Goal: Transaction & Acquisition: Book appointment/travel/reservation

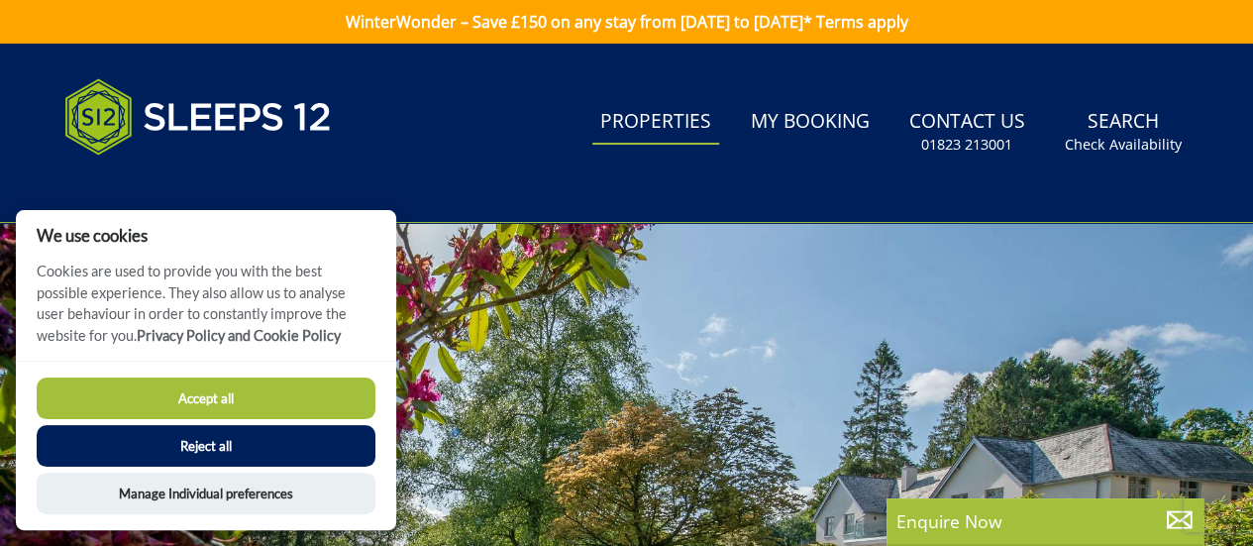
click at [650, 121] on link "Properties" at bounding box center [655, 122] width 127 height 45
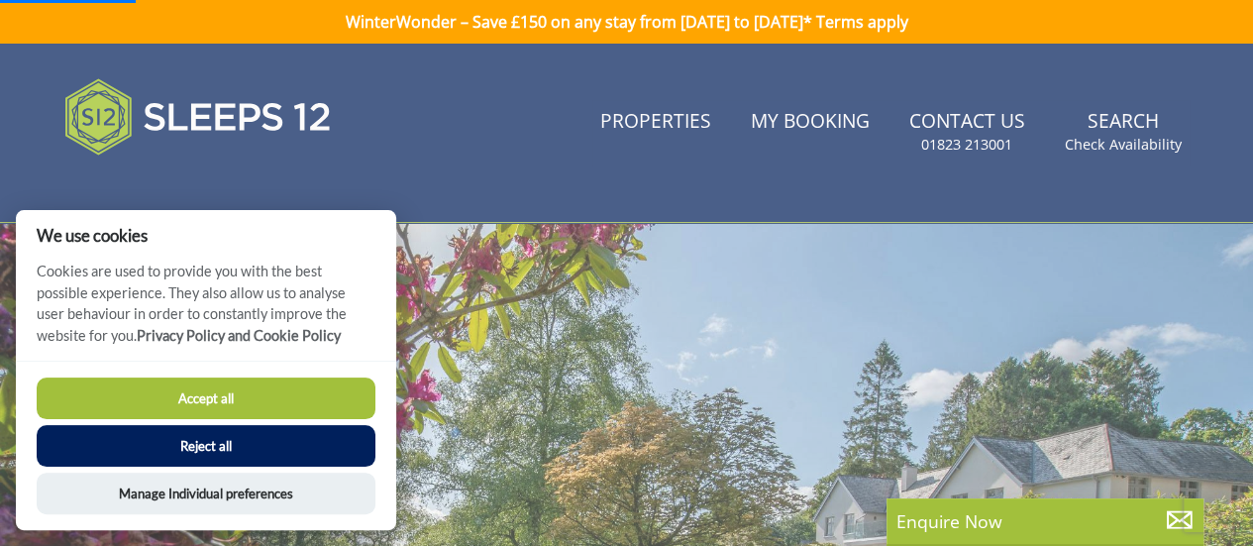
click at [219, 437] on button "Reject all" at bounding box center [206, 446] width 339 height 42
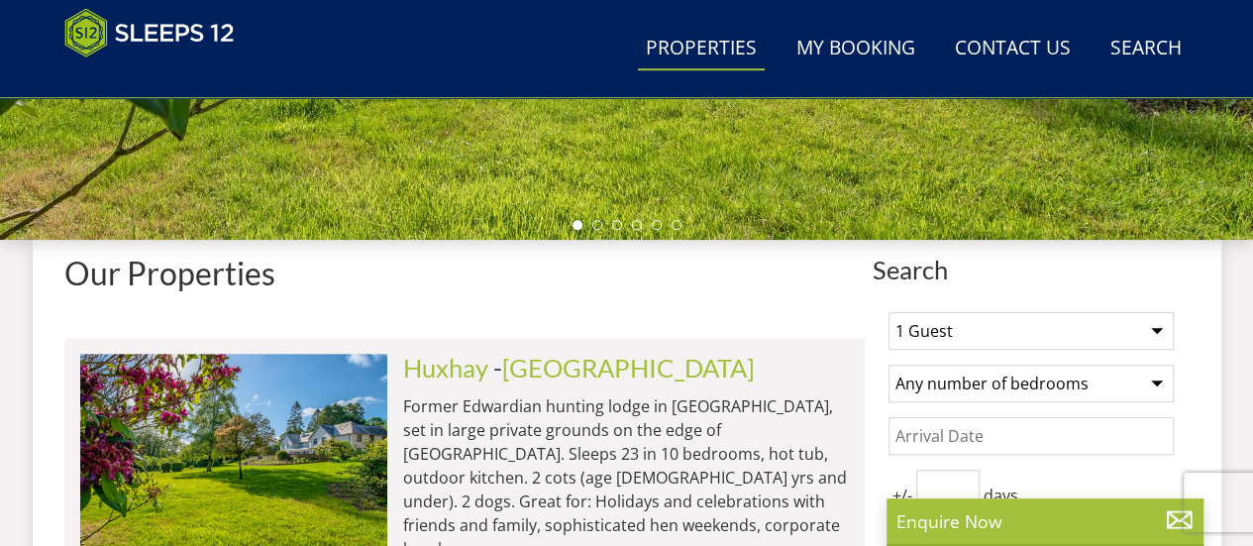
scroll to position [792, 0]
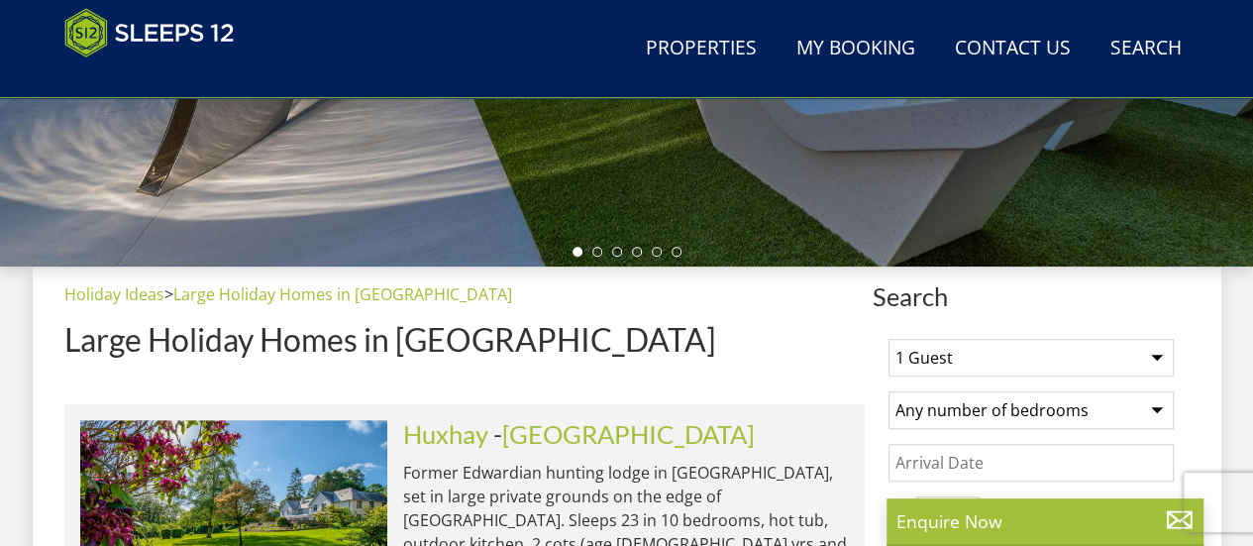
scroll to position [693, 0]
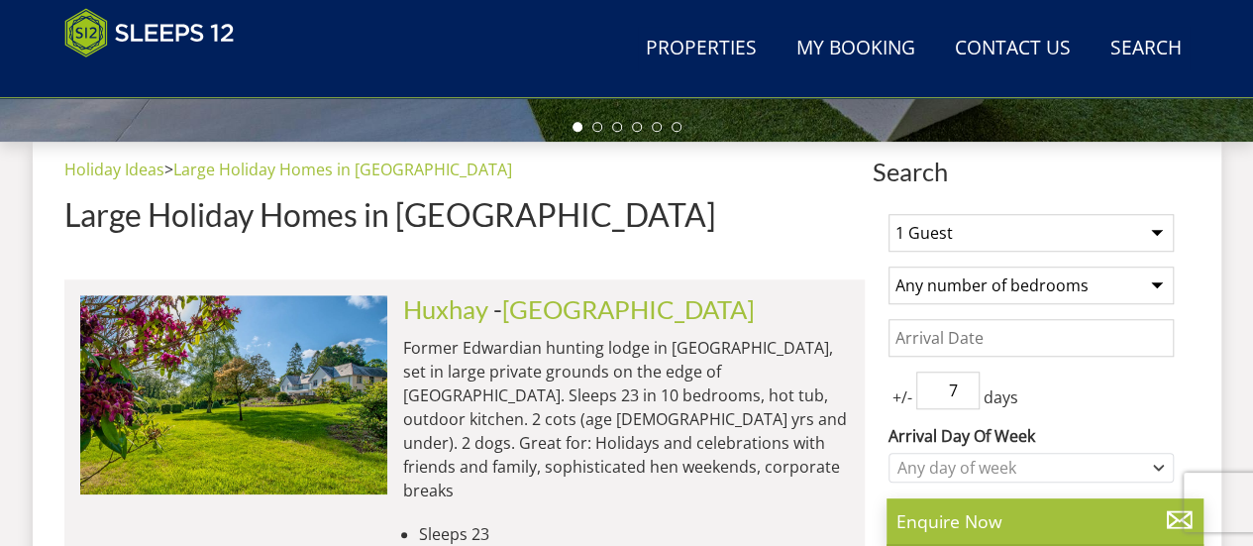
click at [923, 226] on select "1 Guest 2 Guests 3 Guests 4 Guests 5 Guests 6 Guests 7 Guests 8 Guests 9 Guests…" at bounding box center [1030, 233] width 285 height 38
select select "13"
click at [888, 214] on select "1 Guest 2 Guests 3 Guests 4 Guests 5 Guests 6 Guests 7 Guests 8 Guests 9 Guests…" at bounding box center [1030, 233] width 285 height 38
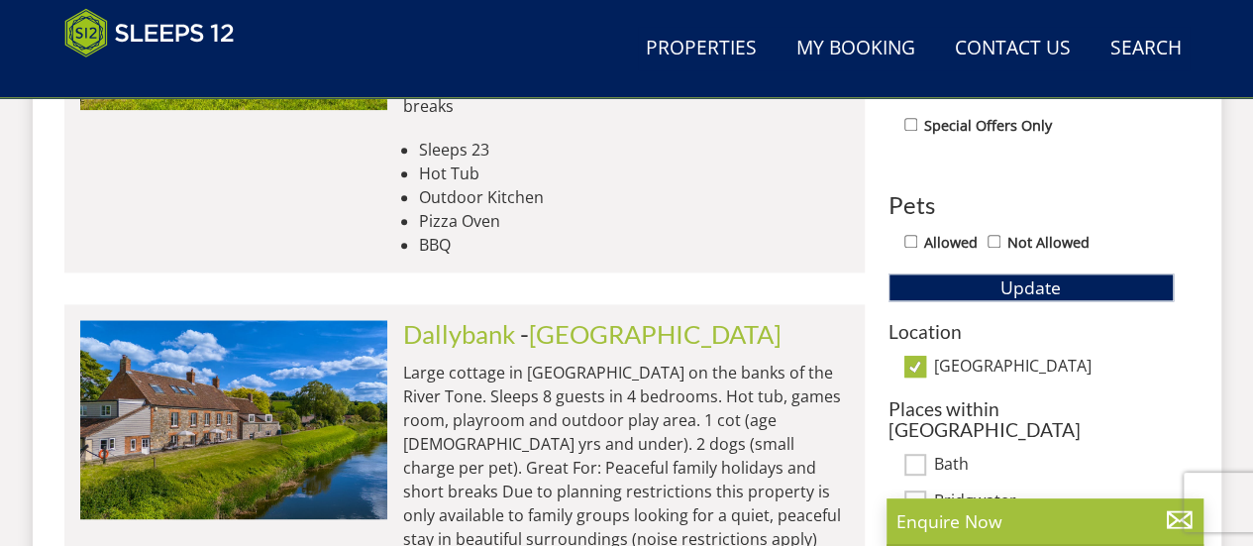
scroll to position [1089, 0]
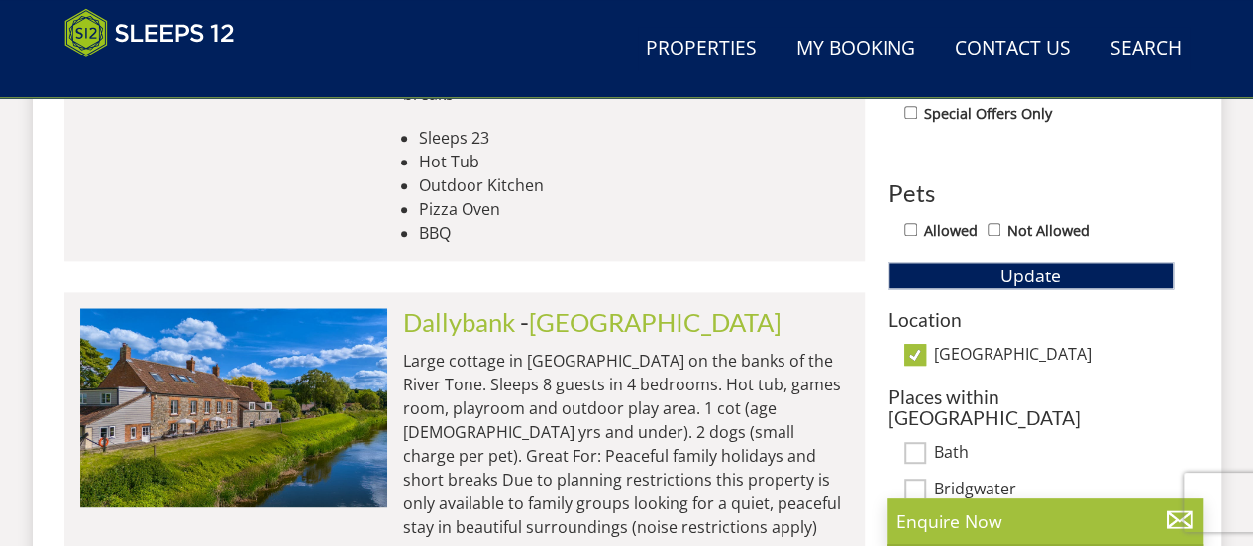
click at [912, 352] on input "[GEOGRAPHIC_DATA]" at bounding box center [915, 355] width 22 height 22
checkbox input "false"
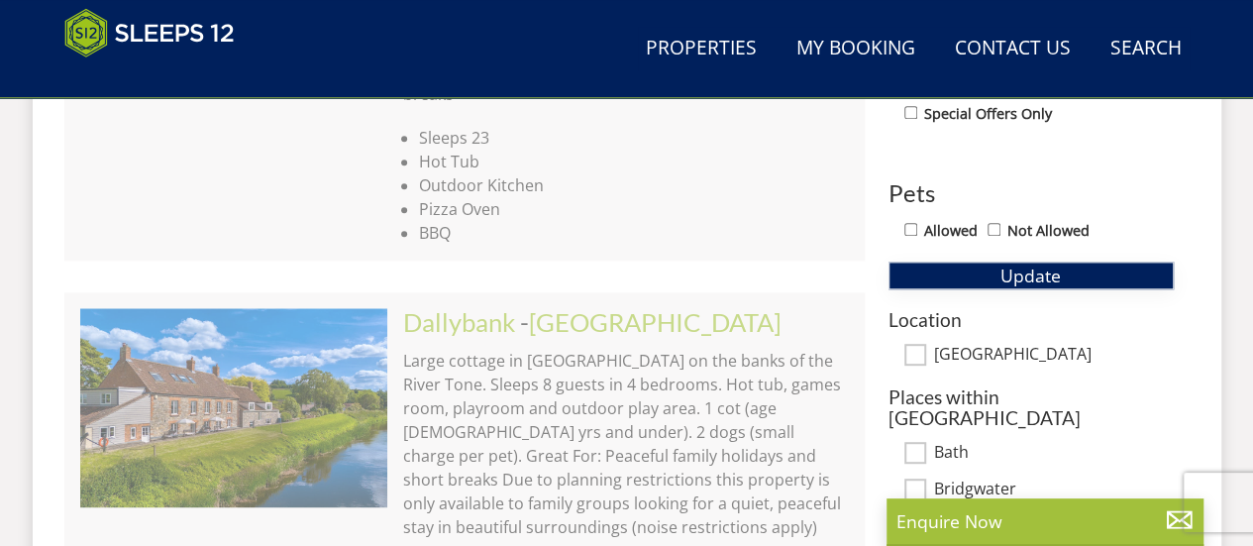
click at [1016, 269] on span "Update" at bounding box center [1030, 275] width 60 height 24
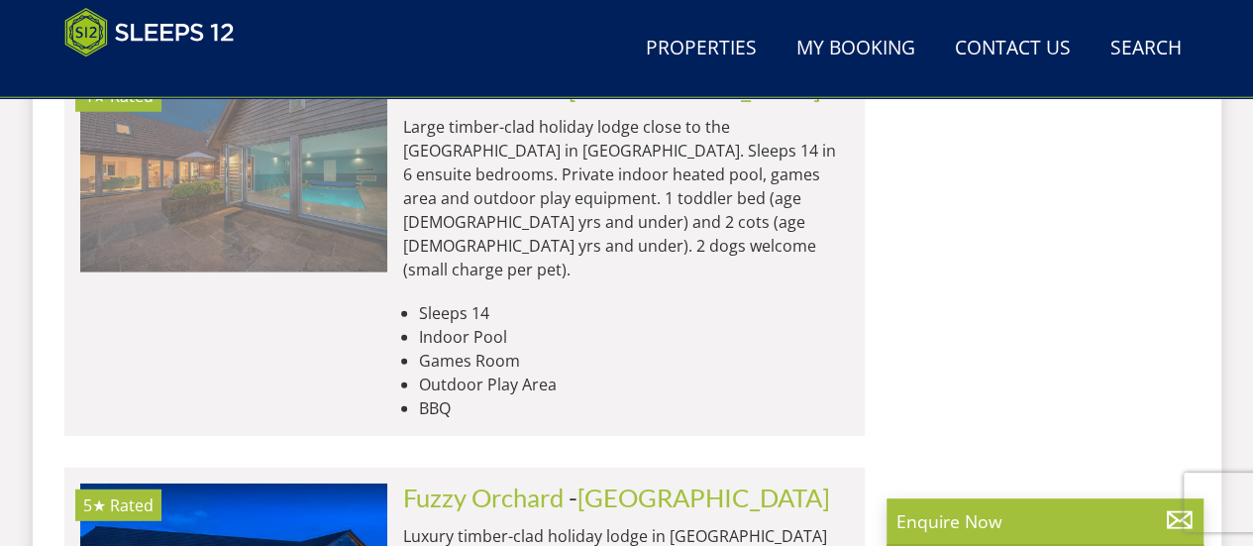
scroll to position [2773, 0]
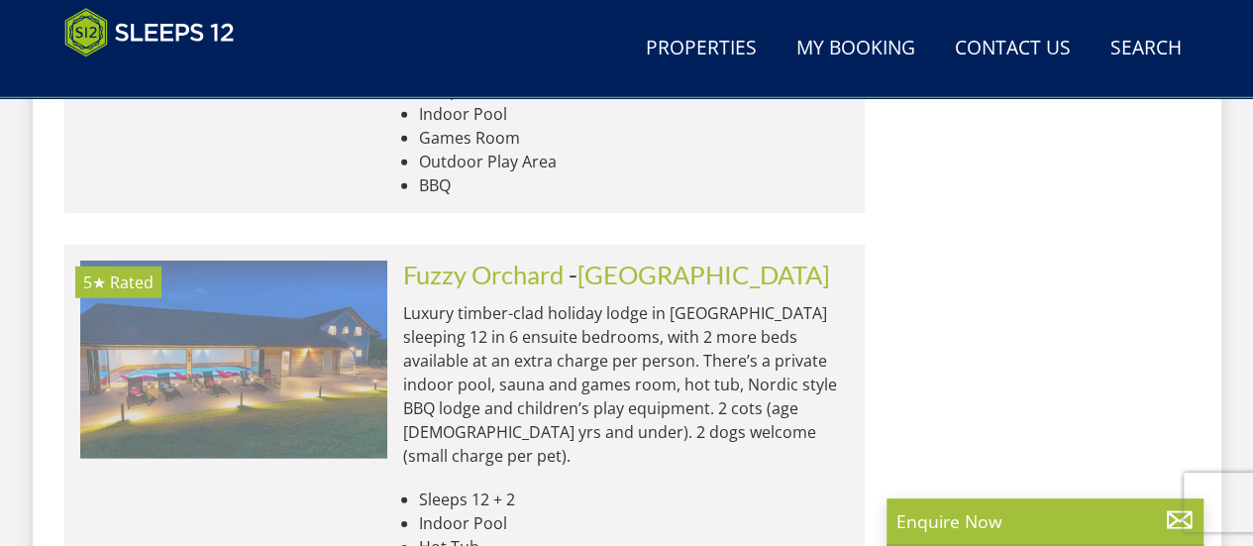
click at [213, 260] on img at bounding box center [233, 359] width 307 height 198
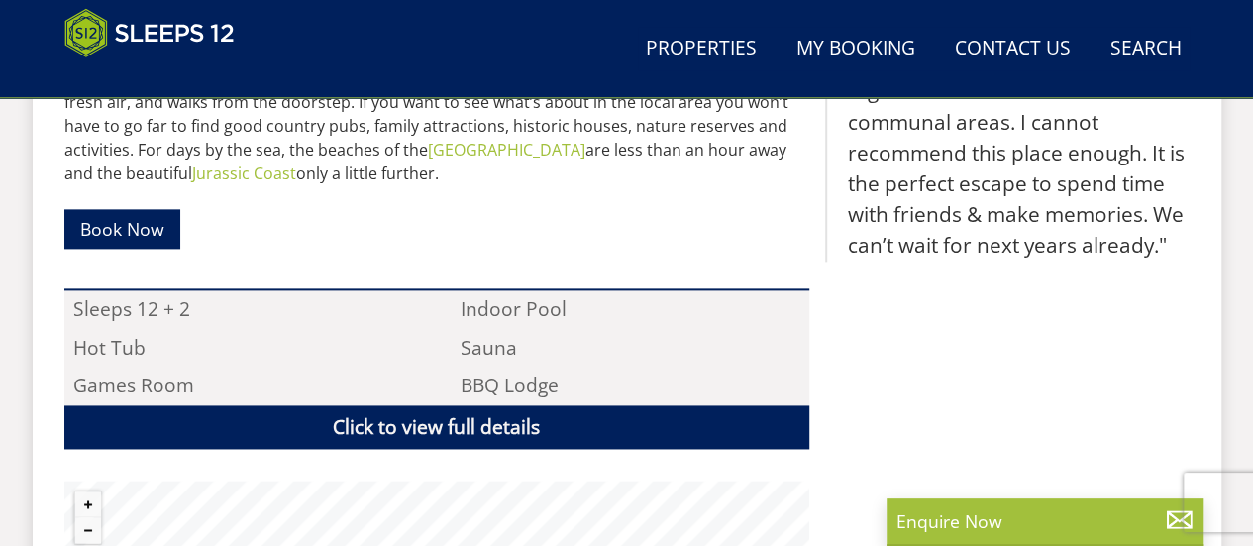
scroll to position [1386, 0]
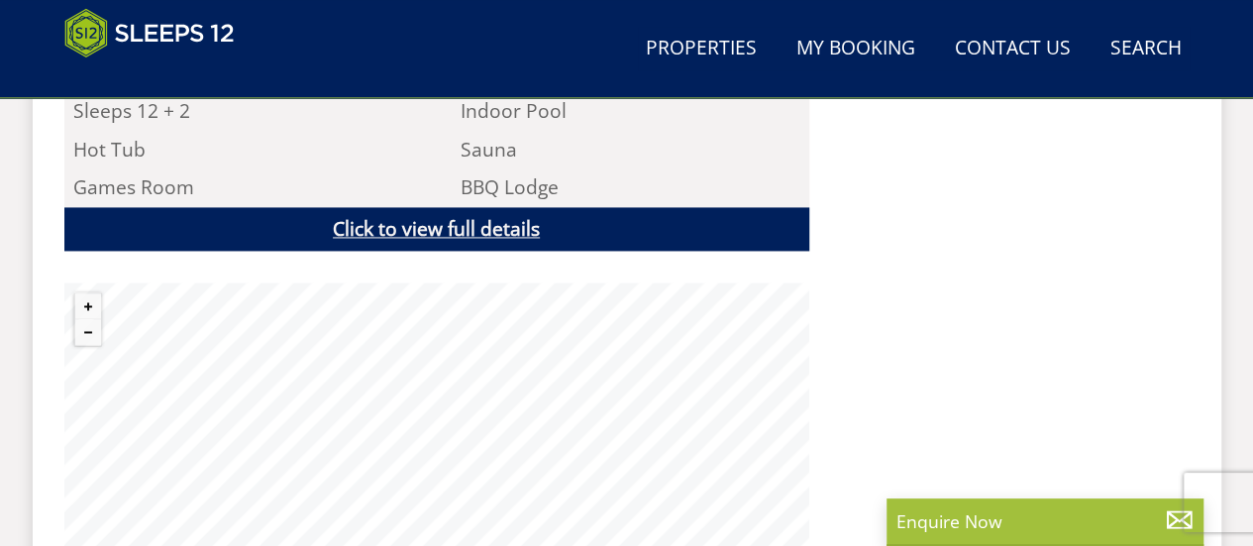
click at [569, 213] on link "Click to view full details" at bounding box center [436, 229] width 745 height 45
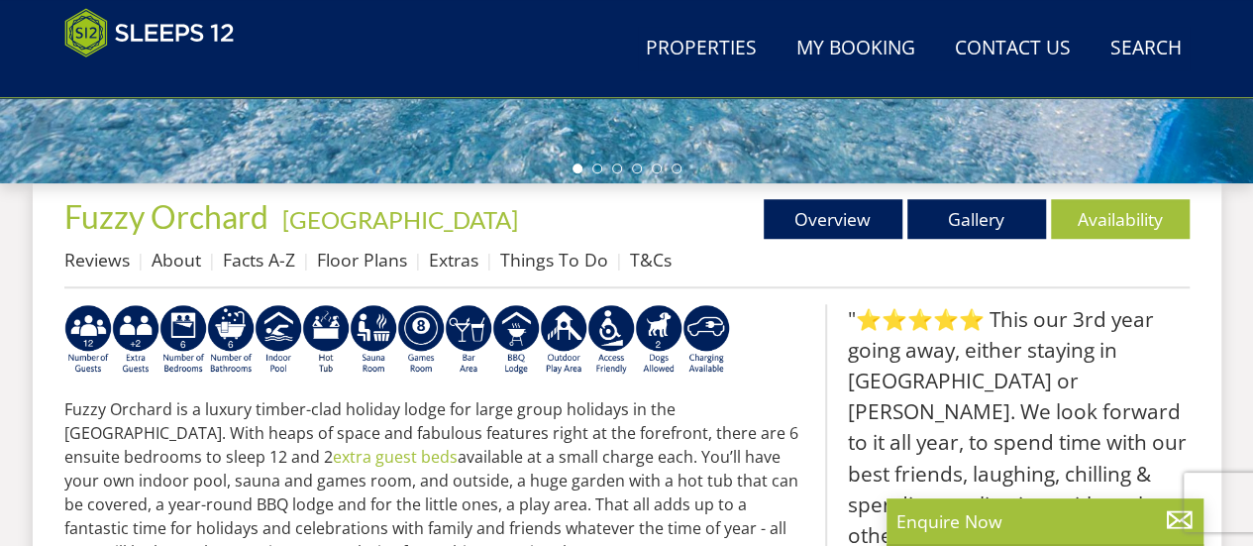
scroll to position [495, 0]
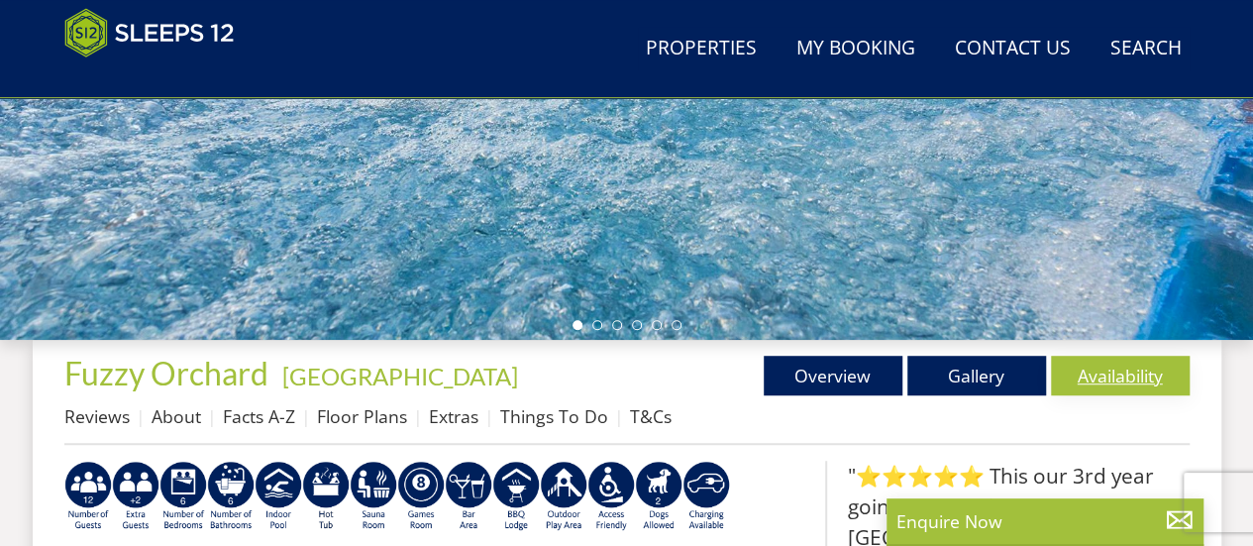
click at [1124, 367] on link "Availability" at bounding box center [1120, 375] width 139 height 40
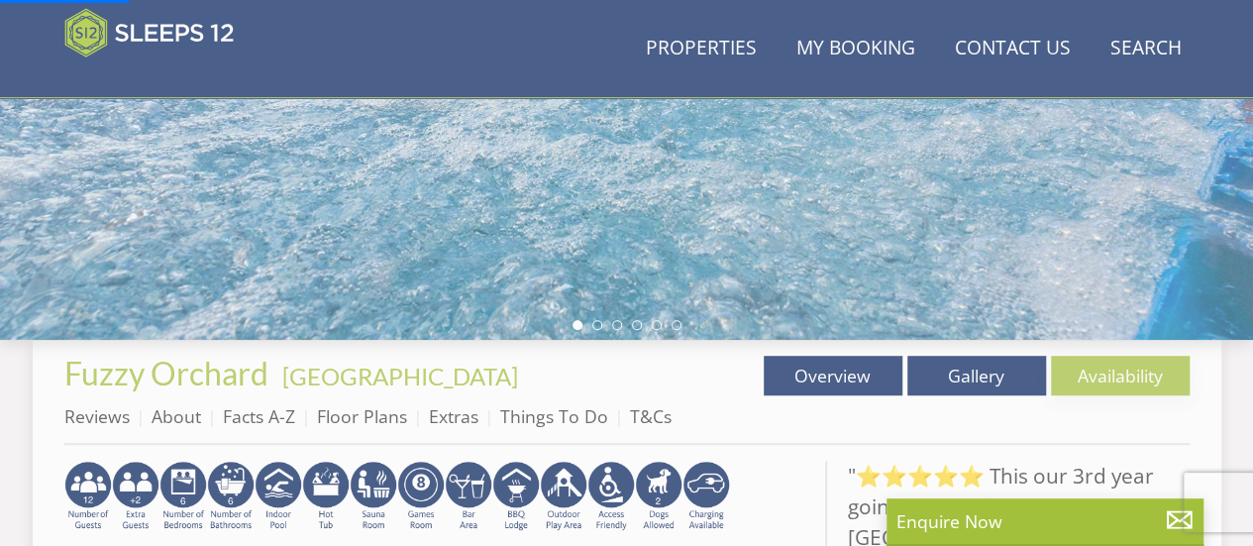
scroll to position [693, 0]
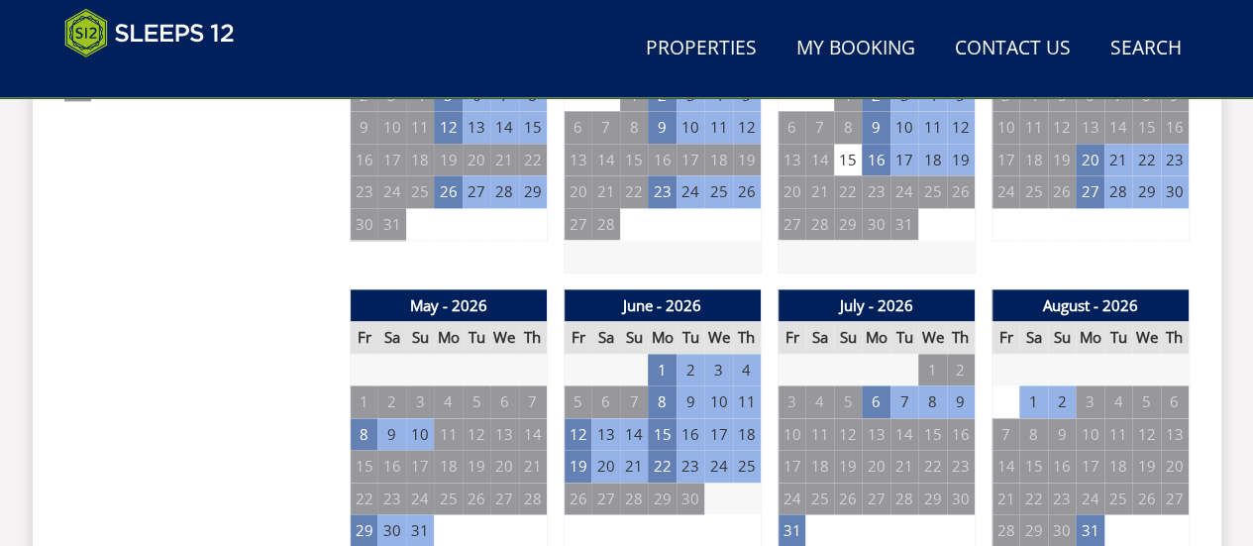
scroll to position [1287, 0]
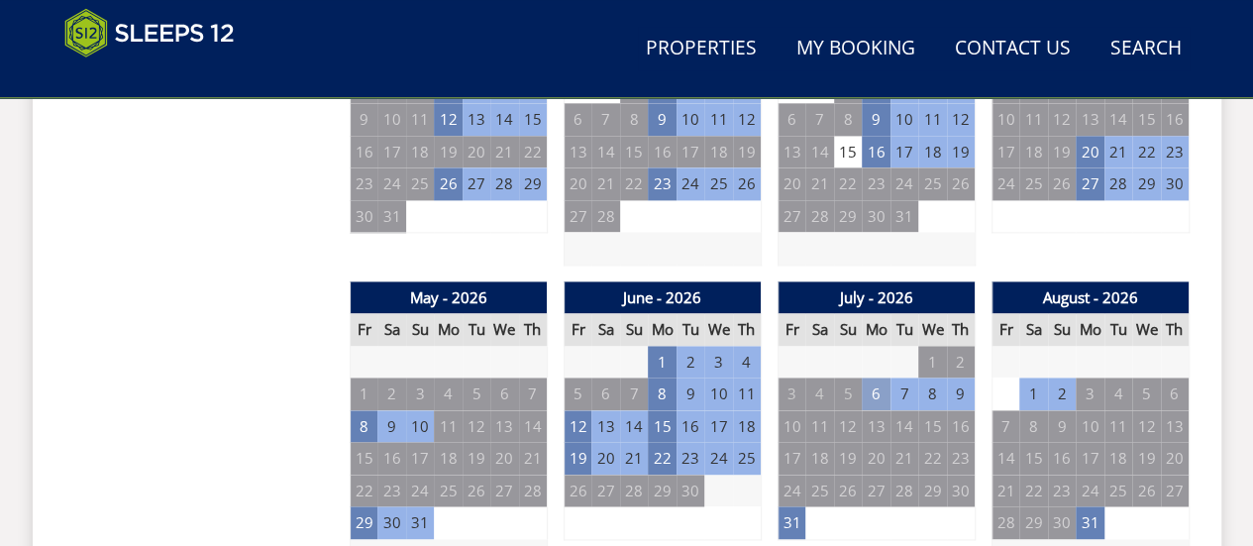
click at [872, 391] on td "6" at bounding box center [875, 393] width 28 height 33
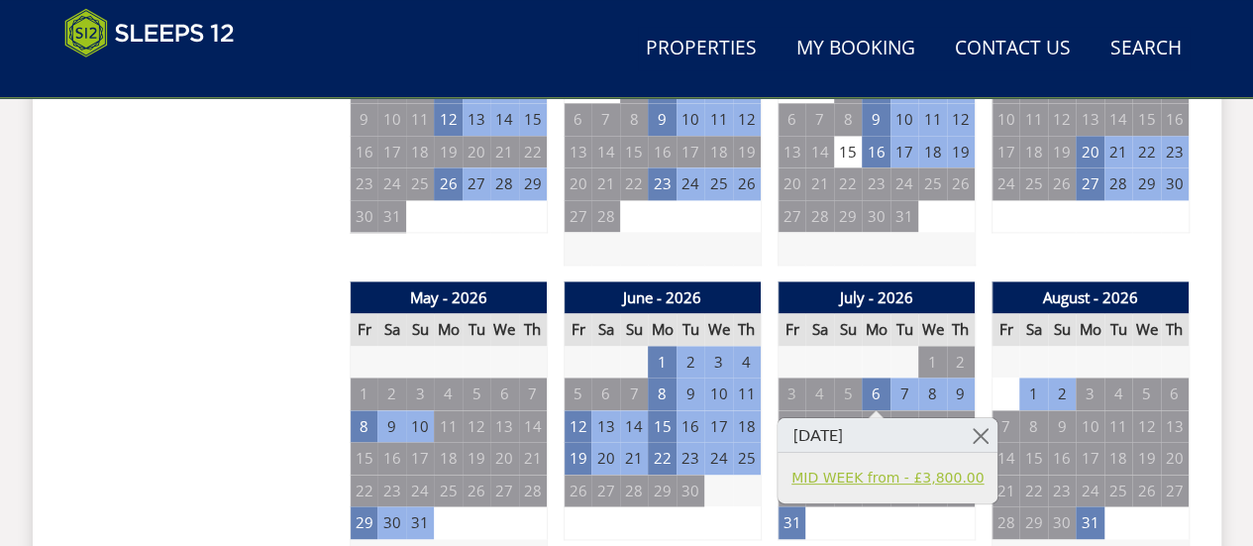
click at [863, 482] on link "MID WEEK from - £3,800.00" at bounding box center [887, 476] width 192 height 21
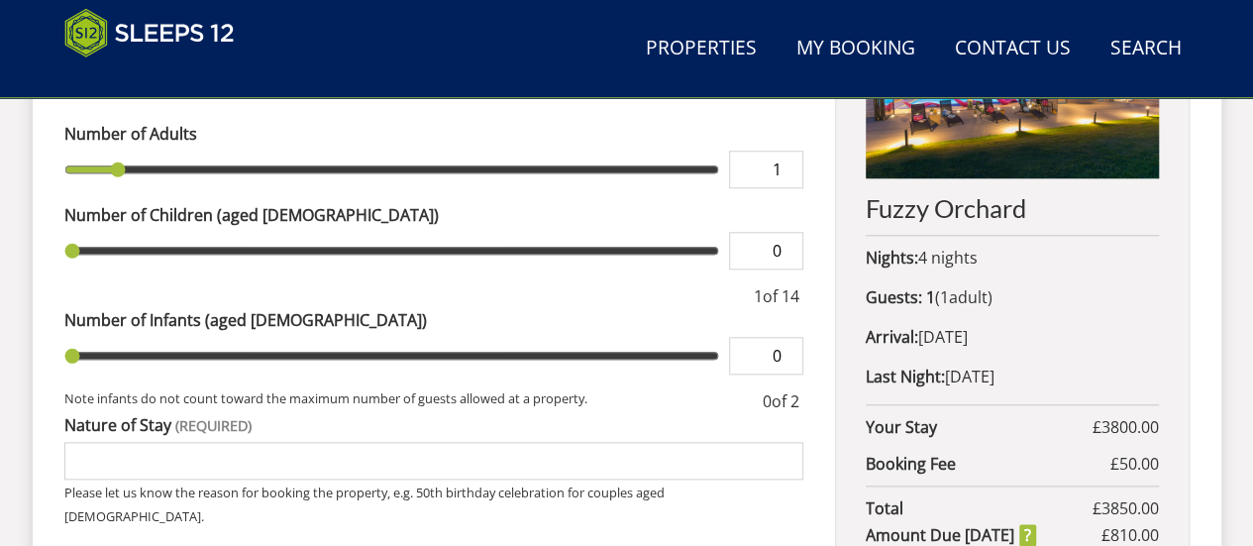
scroll to position [792, 0]
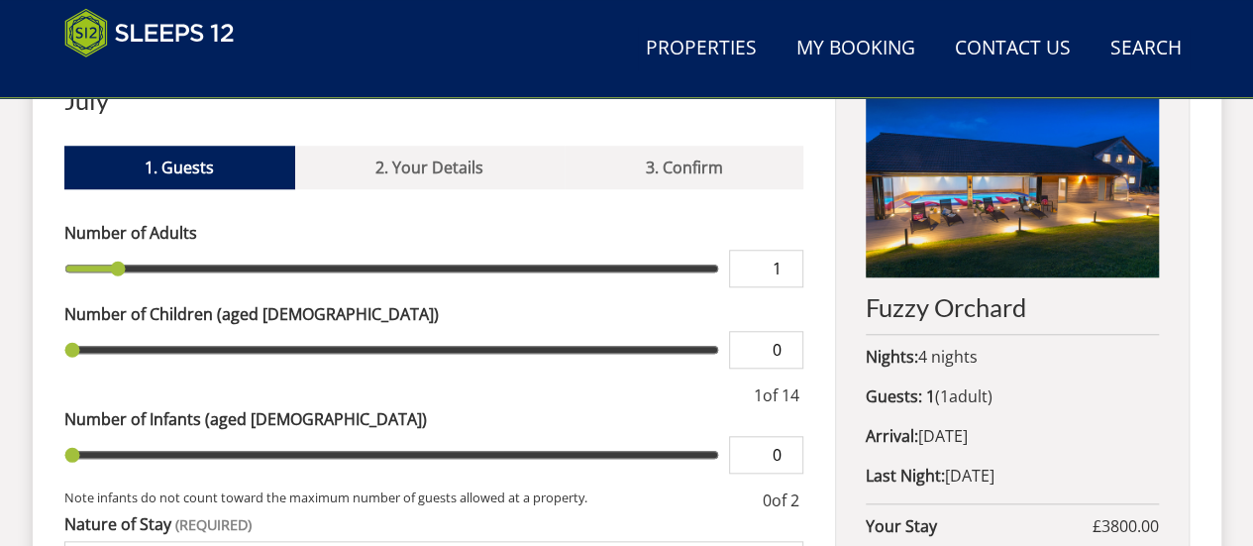
type input "2"
type input "3"
type input "4"
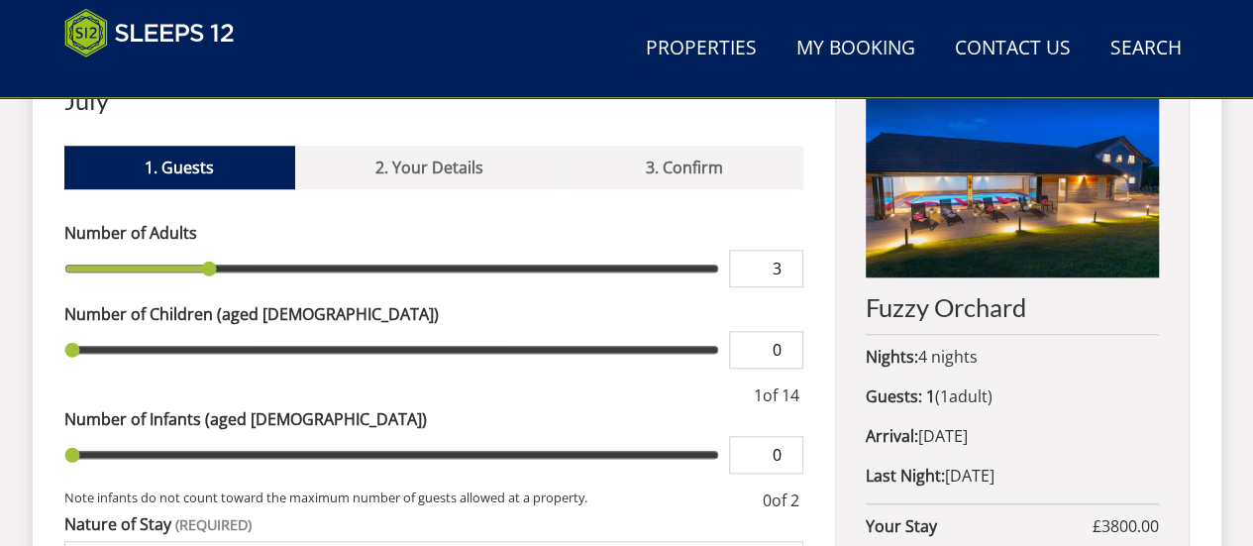
type input "4"
type input "5"
type input "6"
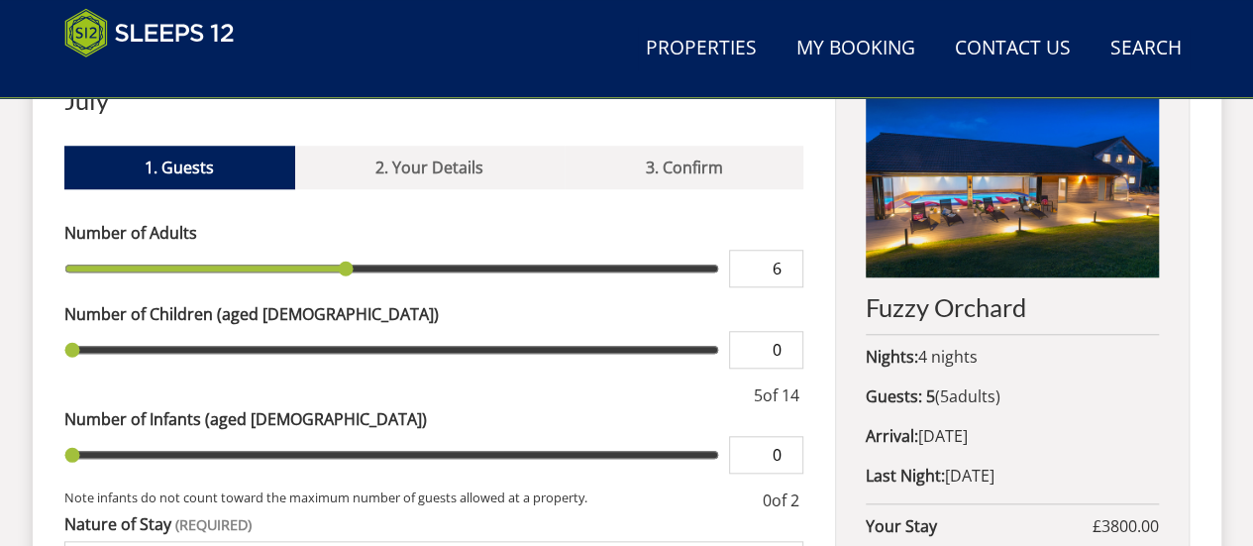
type input "7"
type input "8"
type input "9"
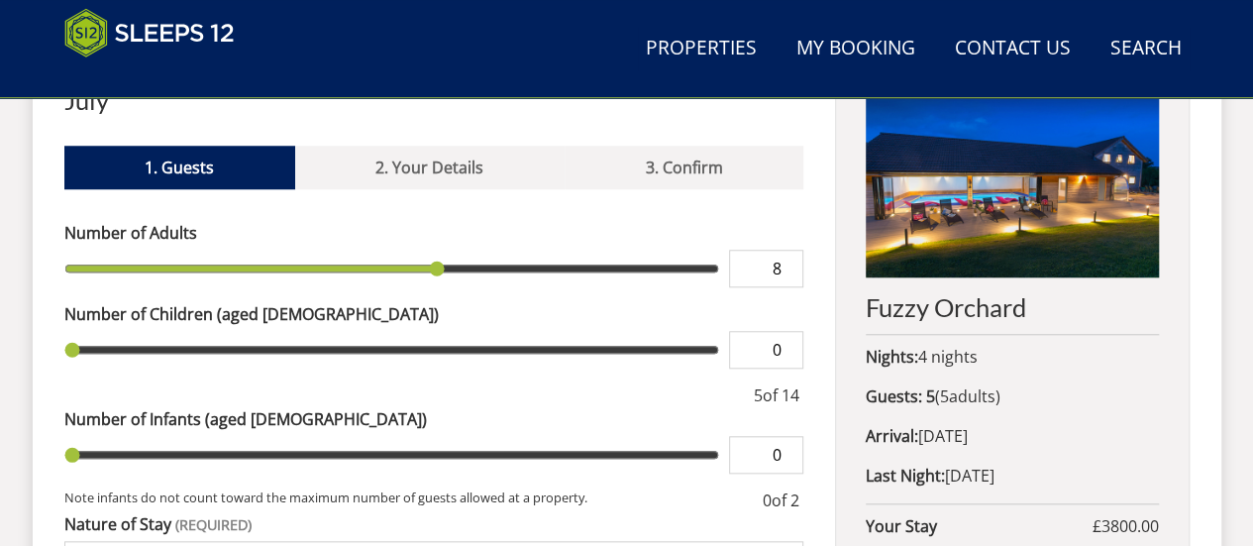
type input "9"
type input "10"
type input "11"
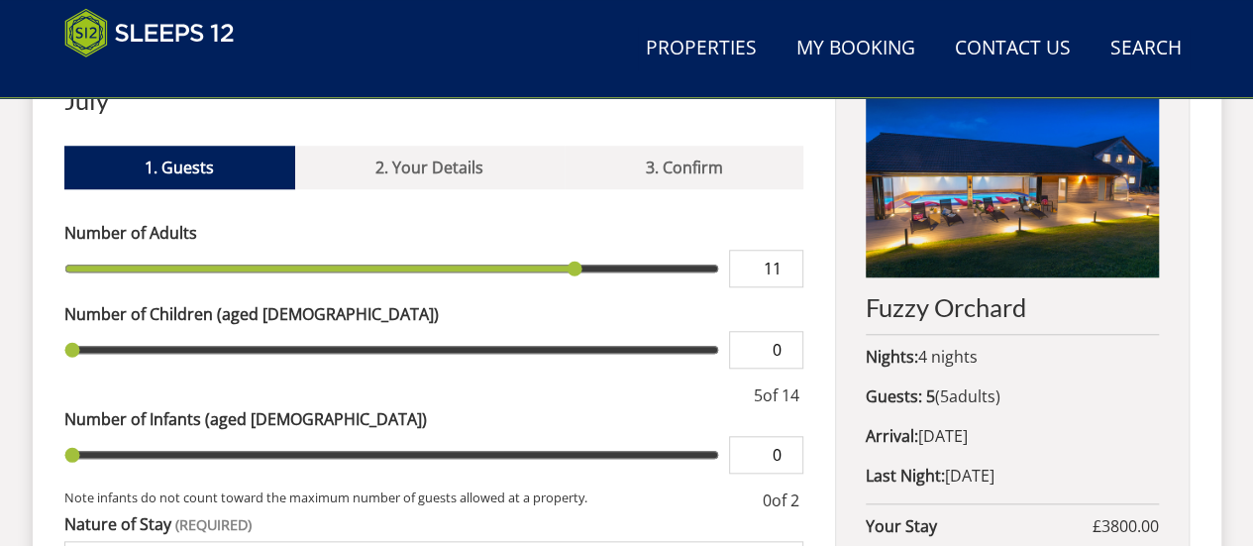
type input "12"
type input "13"
type input "14"
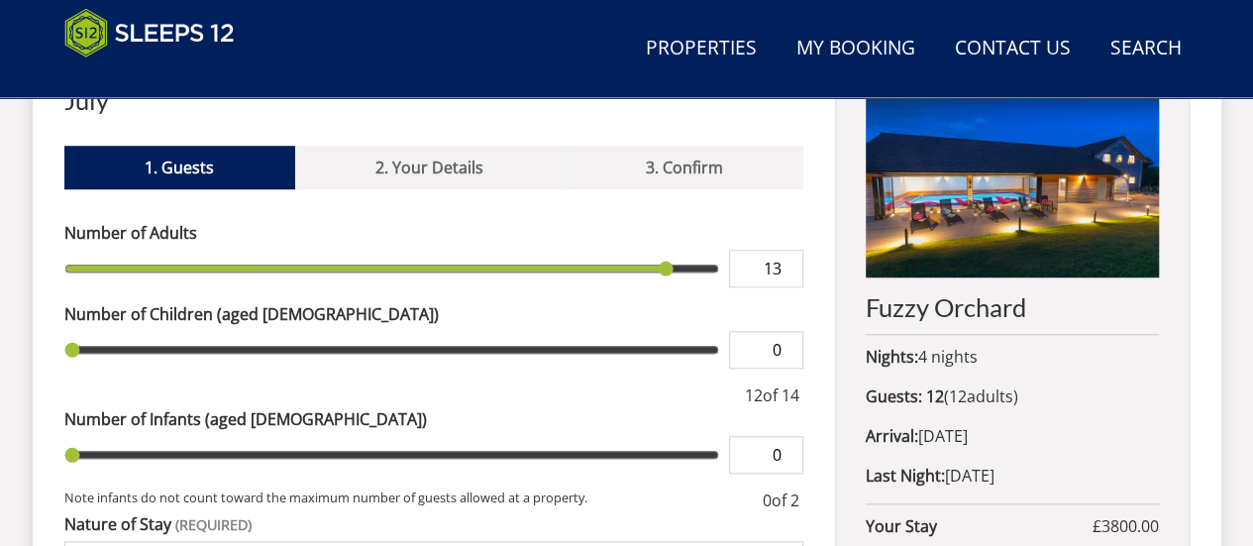
type input "14"
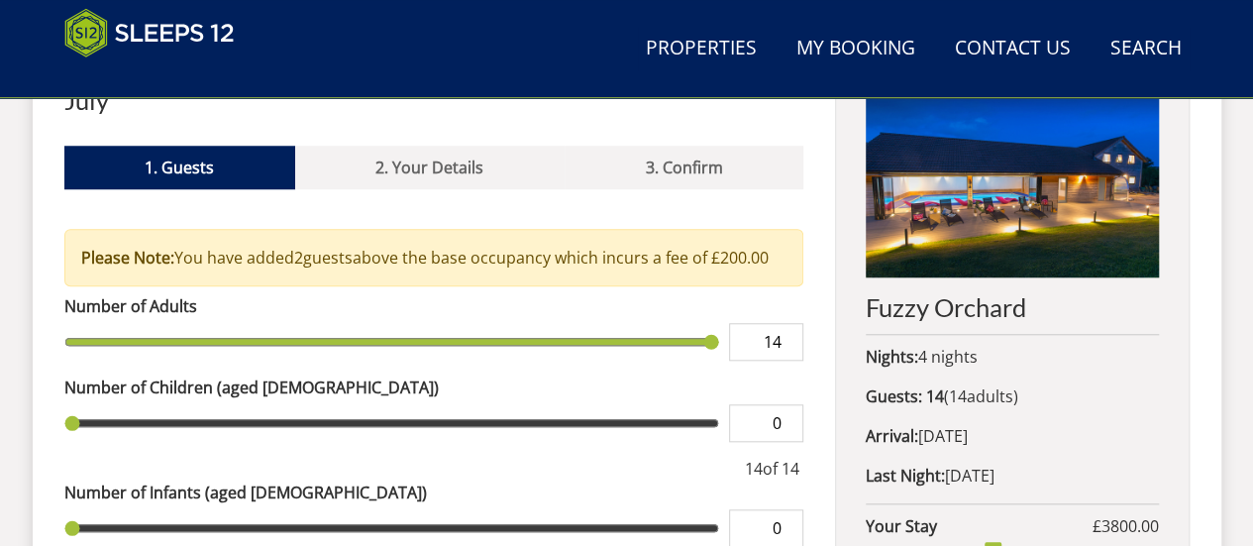
type input "13"
drag, startPoint x: 111, startPoint y: 235, endPoint x: 657, endPoint y: 219, distance: 546.8
click at [657, 323] on input "range" at bounding box center [392, 342] width 656 height 38
type input "12"
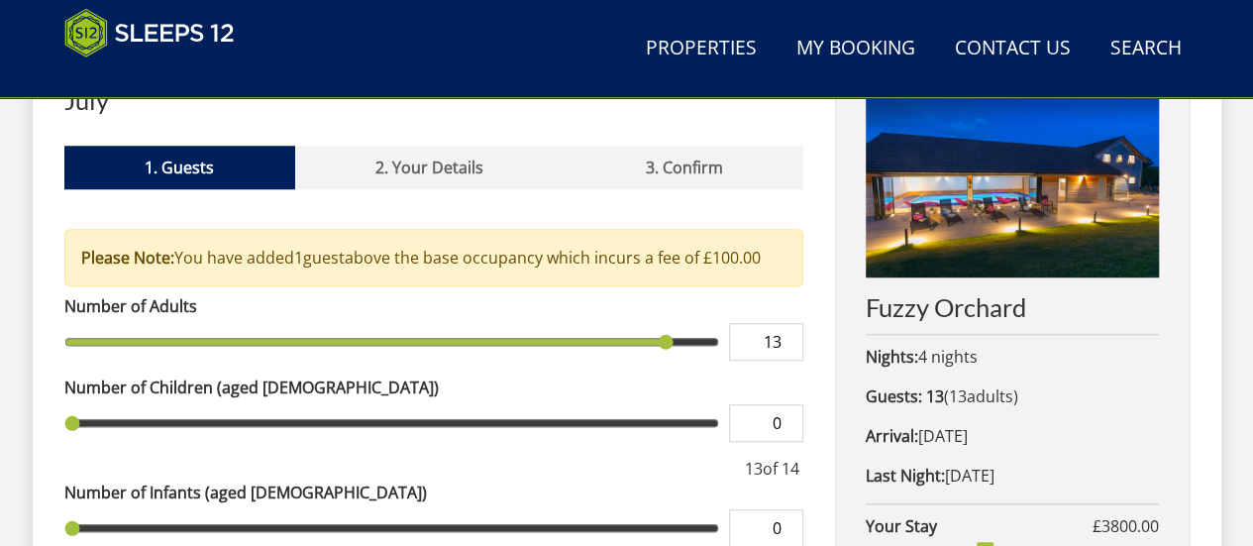
type input "12"
drag, startPoint x: 662, startPoint y: 313, endPoint x: 639, endPoint y: 312, distance: 23.8
type input "12"
click at [639, 323] on input "range" at bounding box center [392, 342] width 656 height 38
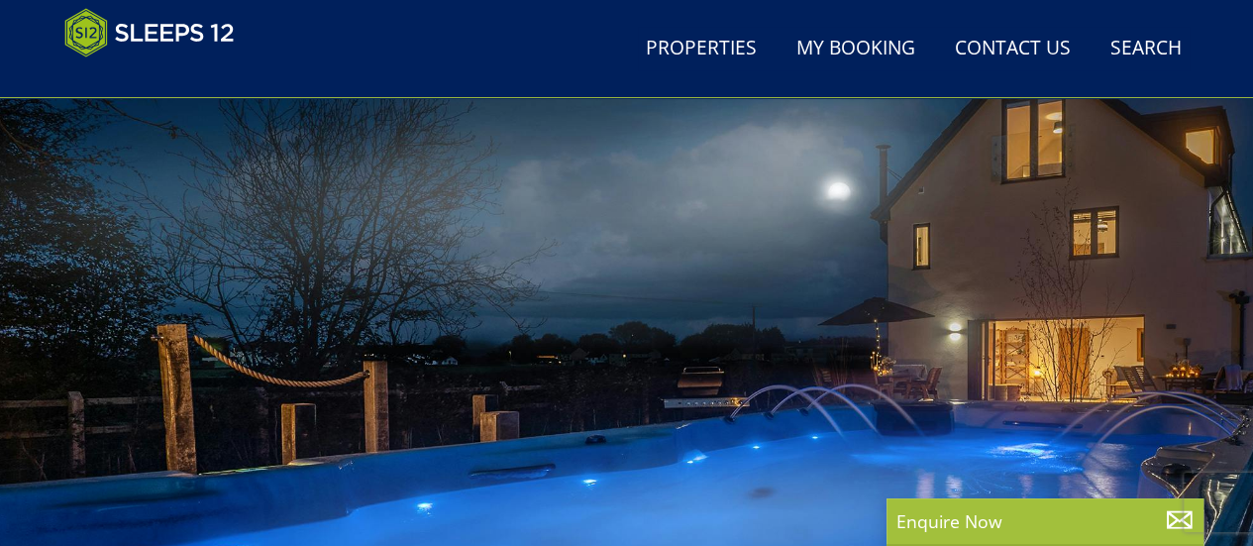
scroll to position [612, 0]
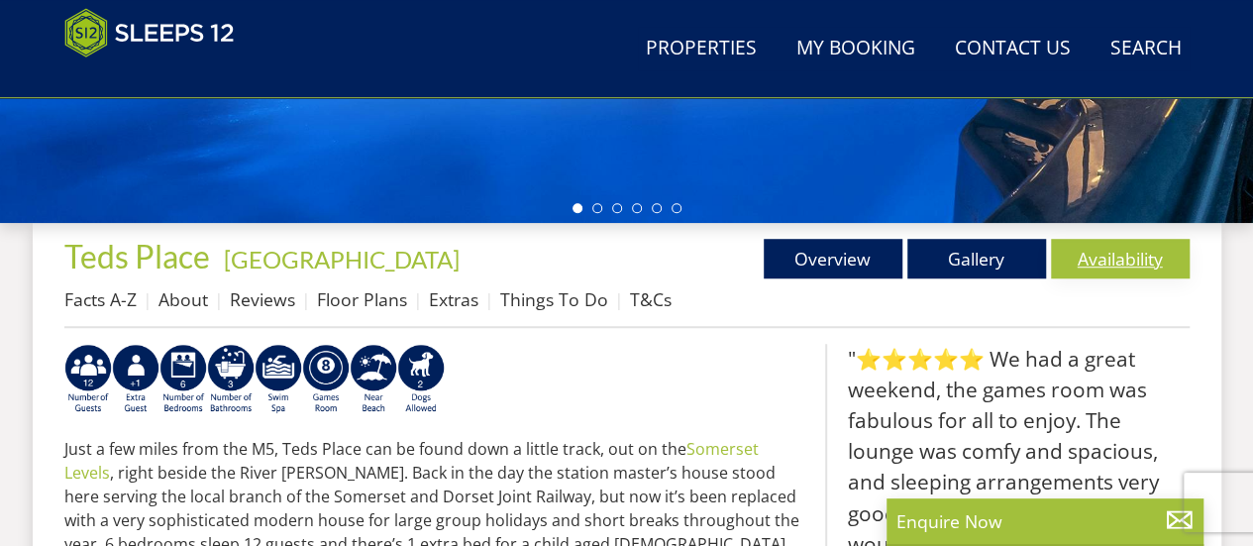
click at [1108, 248] on link "Availability" at bounding box center [1120, 259] width 139 height 40
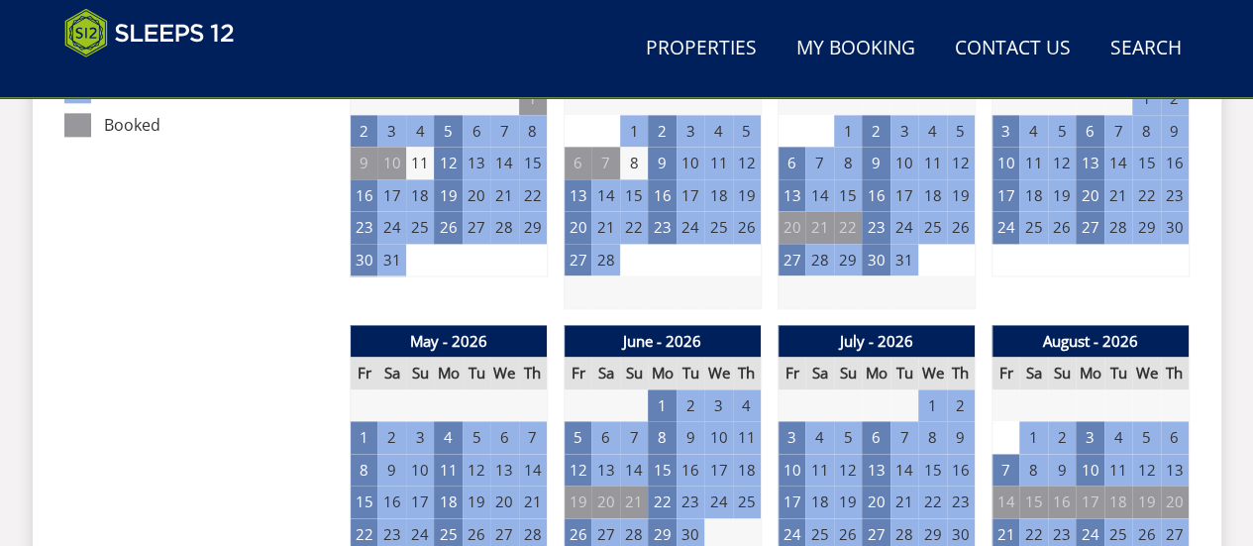
scroll to position [1287, 0]
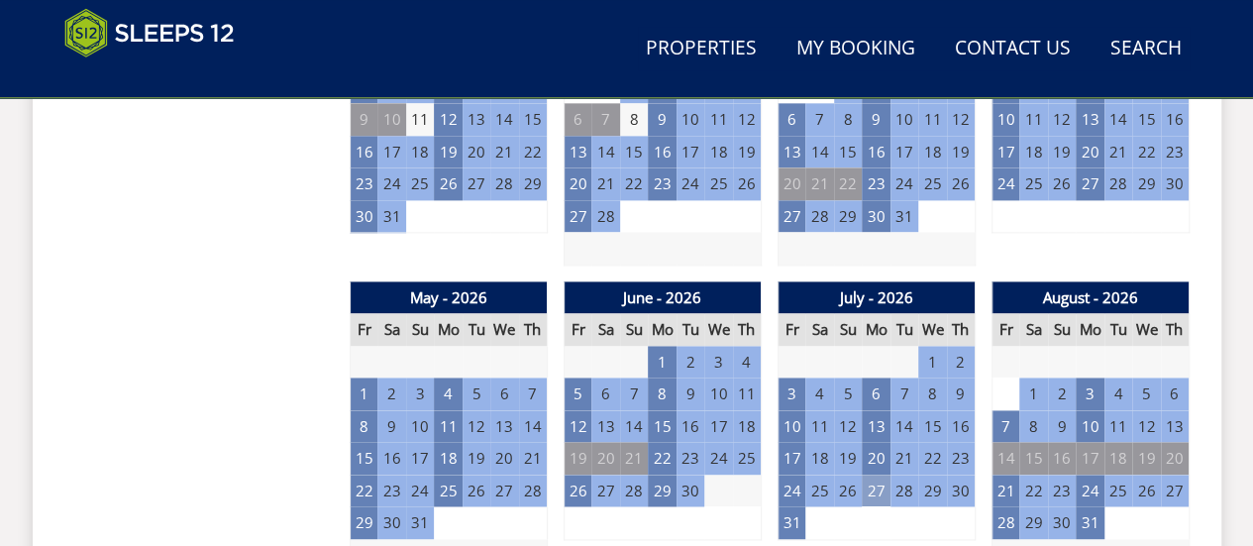
click at [880, 482] on td "27" at bounding box center [875, 490] width 28 height 33
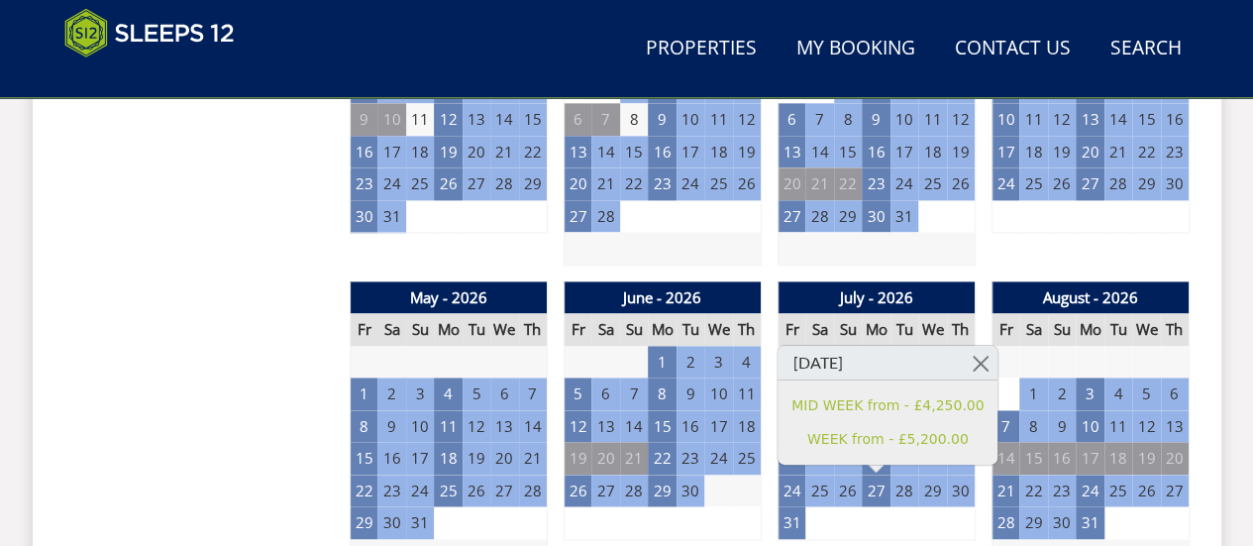
drag, startPoint x: 256, startPoint y: 311, endPoint x: 252, endPoint y: 275, distance: 36.0
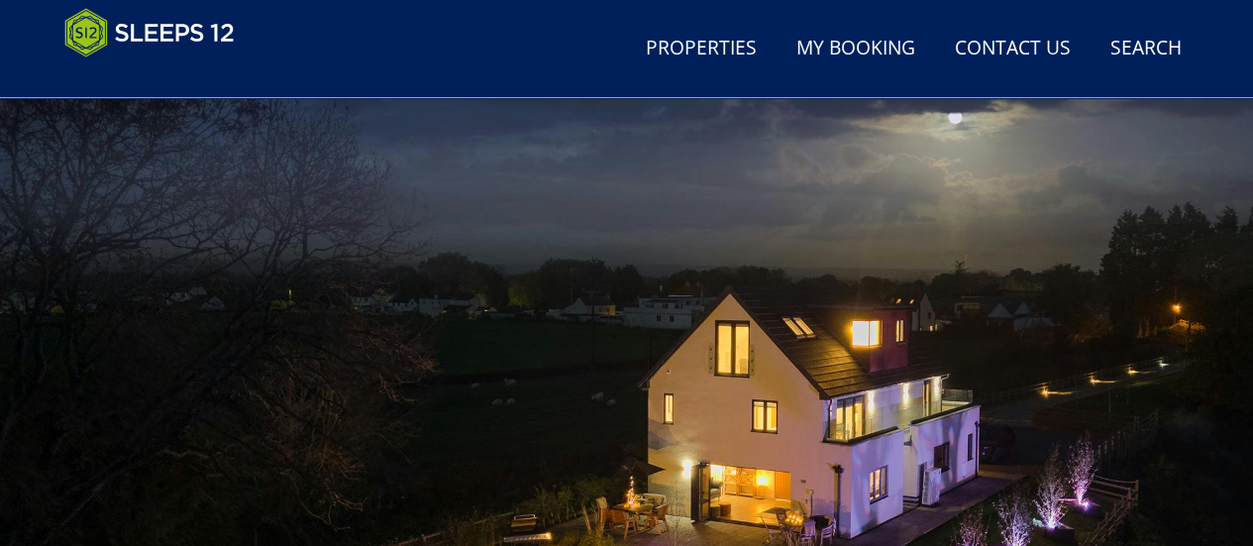
scroll to position [0, 0]
